Goal: Transaction & Acquisition: Obtain resource

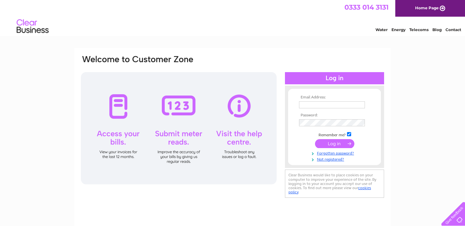
click at [332, 102] on input "text" at bounding box center [332, 104] width 66 height 7
type input "steven.baker@ovoenergy.com"
click at [315, 140] on input "submit" at bounding box center [334, 144] width 39 height 9
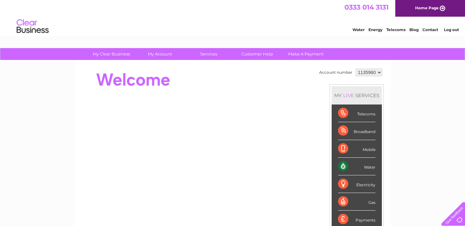
click at [265, 36] on div "Water Energy Telecoms Blog Contact Log out" at bounding box center [232, 27] width 465 height 21
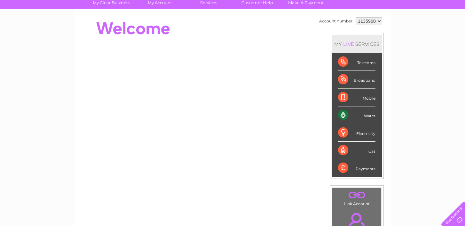
scroll to position [38, 0]
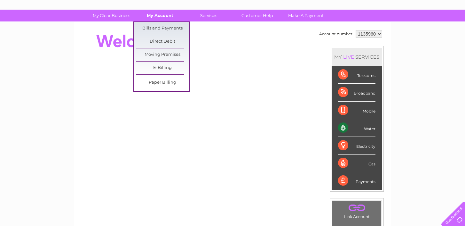
click at [167, 18] on link "My Account" at bounding box center [160, 16] width 53 height 12
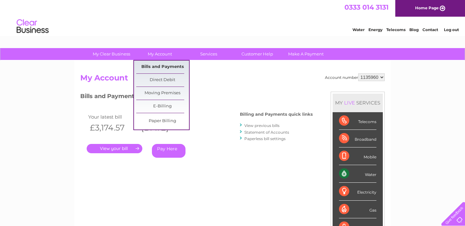
click at [158, 68] on link "Bills and Payments" at bounding box center [162, 66] width 53 height 13
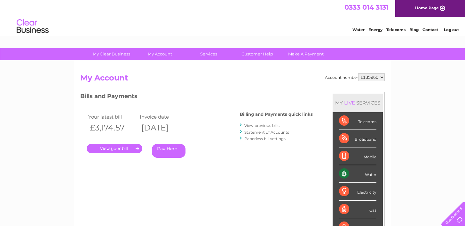
click at [121, 148] on link "." at bounding box center [115, 148] width 56 height 9
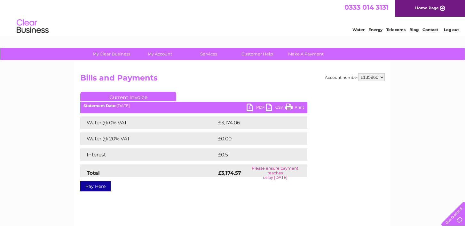
click at [259, 106] on link "PDF" at bounding box center [256, 107] width 19 height 9
